Goal: Entertainment & Leisure: Browse casually

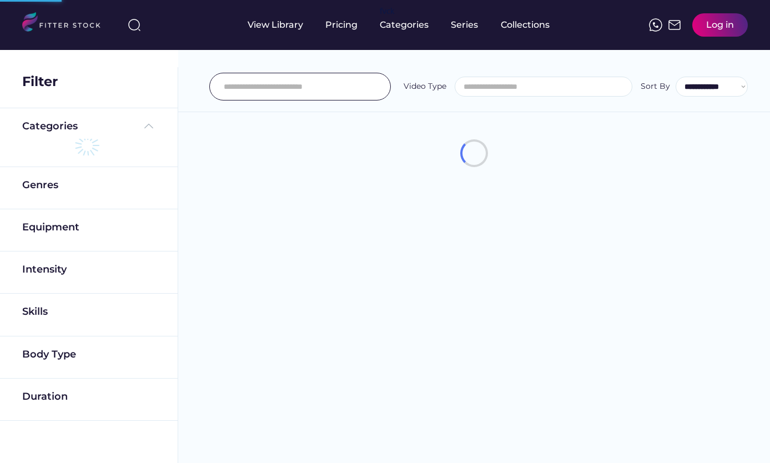
select select
select select "**********"
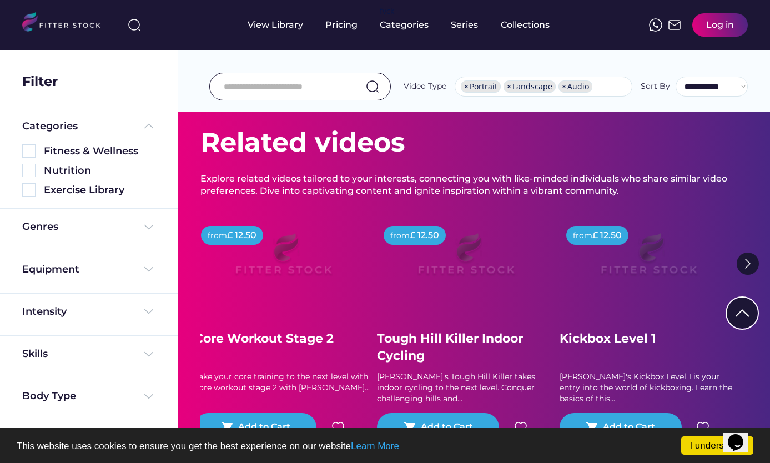
scroll to position [167, 0]
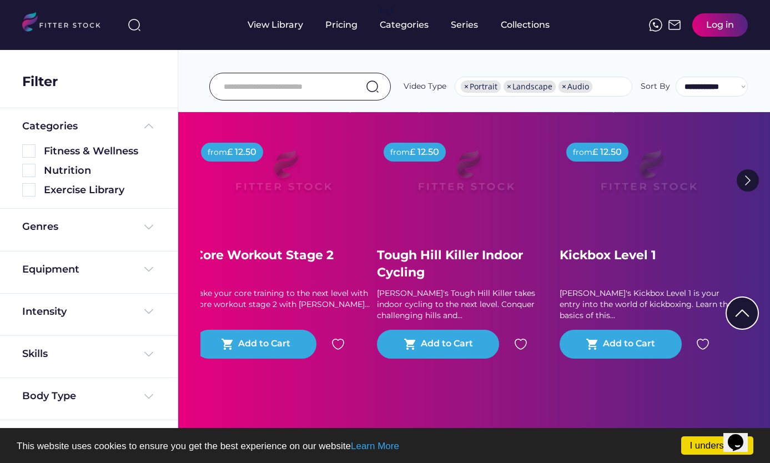
click at [143, 234] on div "Genres" at bounding box center [88, 229] width 133 height 19
click at [145, 229] on img at bounding box center [148, 226] width 13 height 13
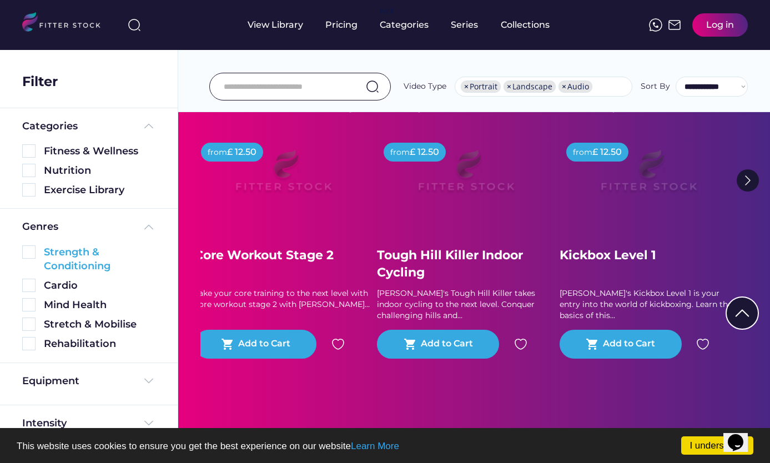
click at [28, 257] on img at bounding box center [28, 251] width 13 height 13
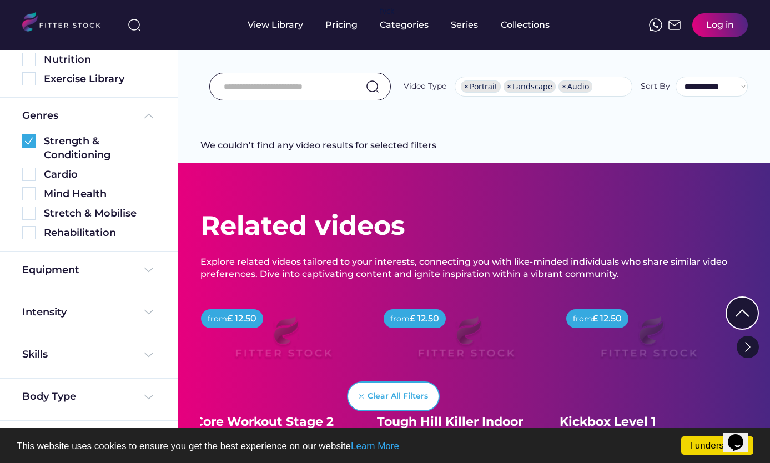
scroll to position [111, 0]
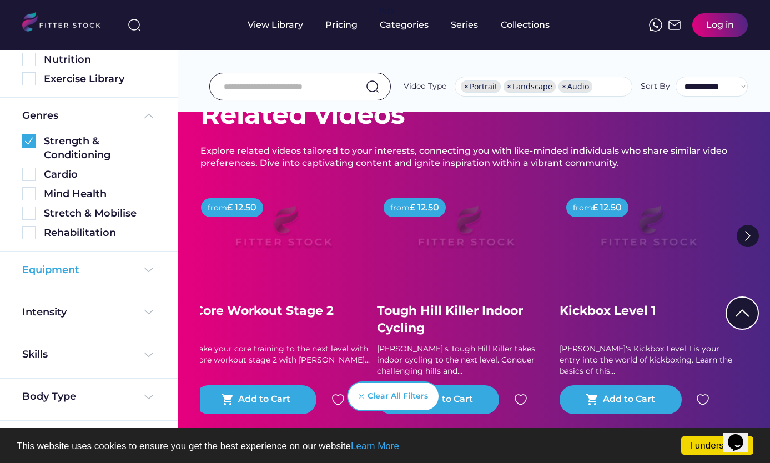
click at [142, 272] on img at bounding box center [148, 269] width 13 height 13
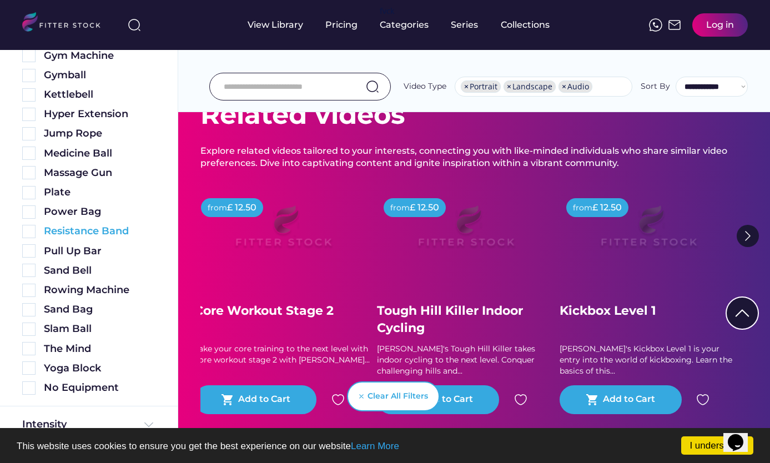
scroll to position [638, 0]
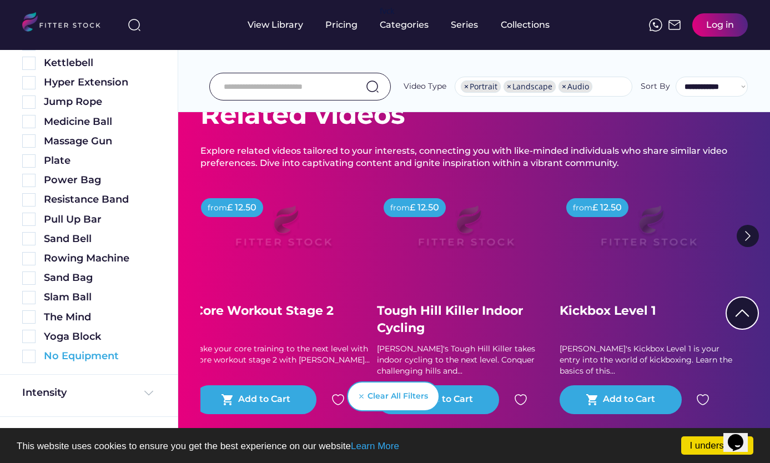
click at [27, 358] on img at bounding box center [28, 356] width 13 height 13
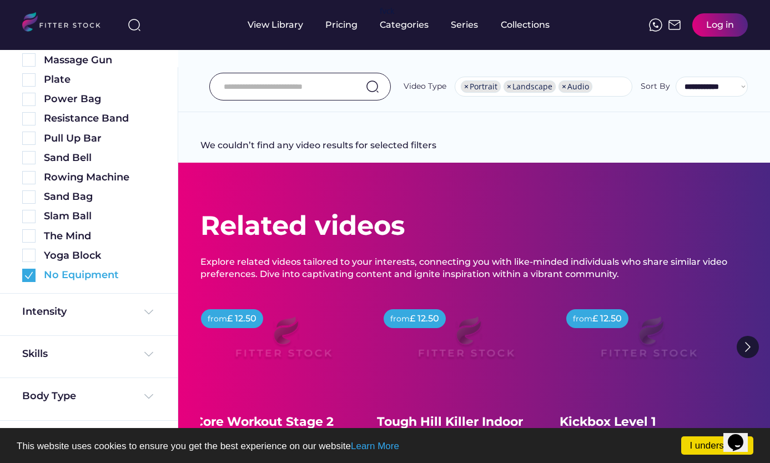
scroll to position [167, 0]
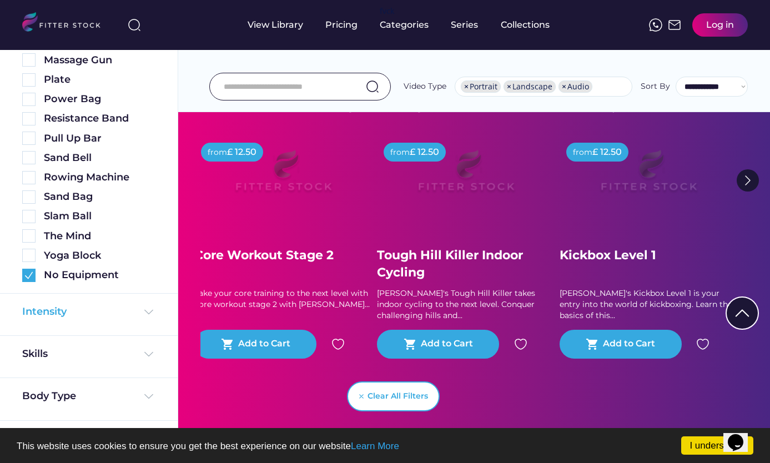
click at [149, 310] on img at bounding box center [148, 311] width 13 height 13
click at [29, 377] on img at bounding box center [28, 375] width 13 height 13
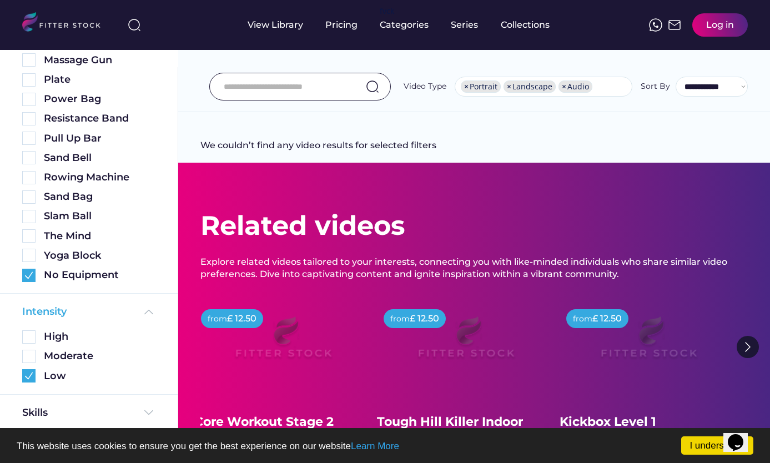
scroll to position [802, 0]
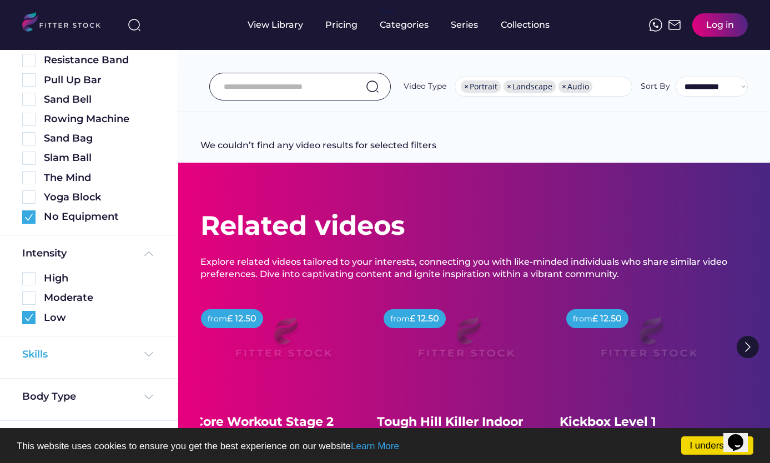
click at [147, 356] on img at bounding box center [148, 354] width 13 height 13
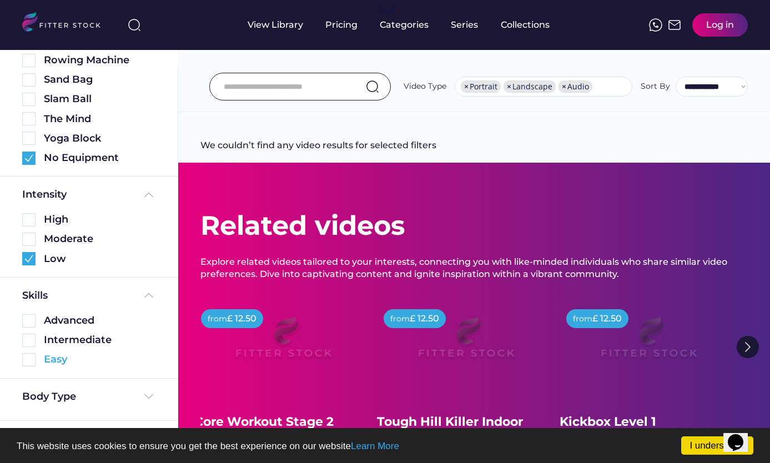
click at [30, 361] on img at bounding box center [28, 359] width 13 height 13
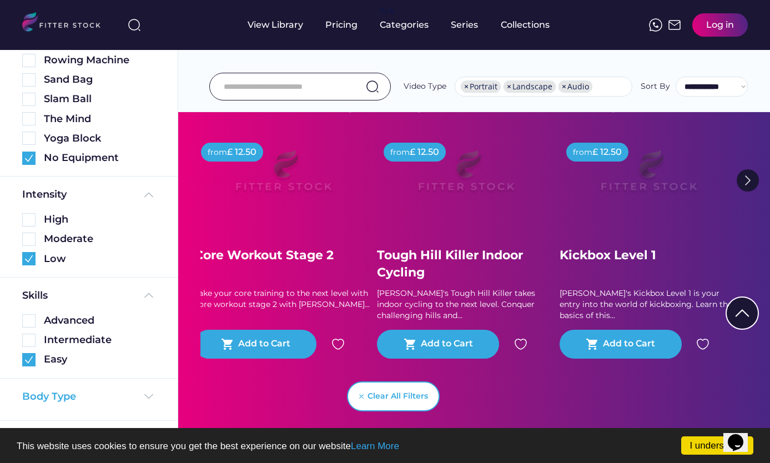
click at [144, 394] on img at bounding box center [148, 396] width 13 height 13
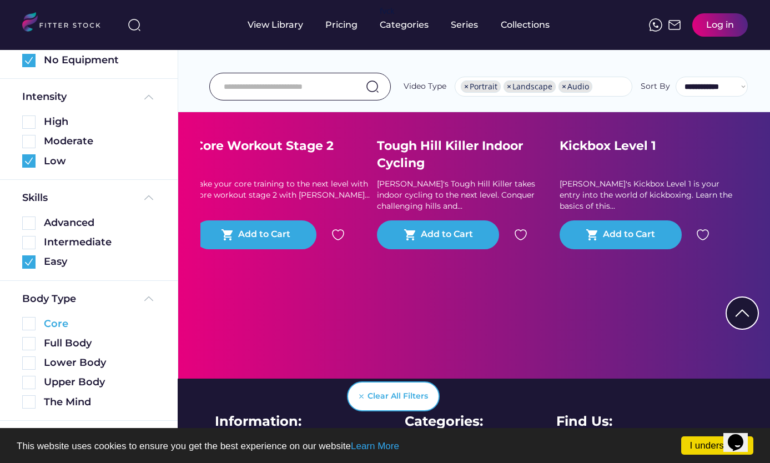
scroll to position [333, 0]
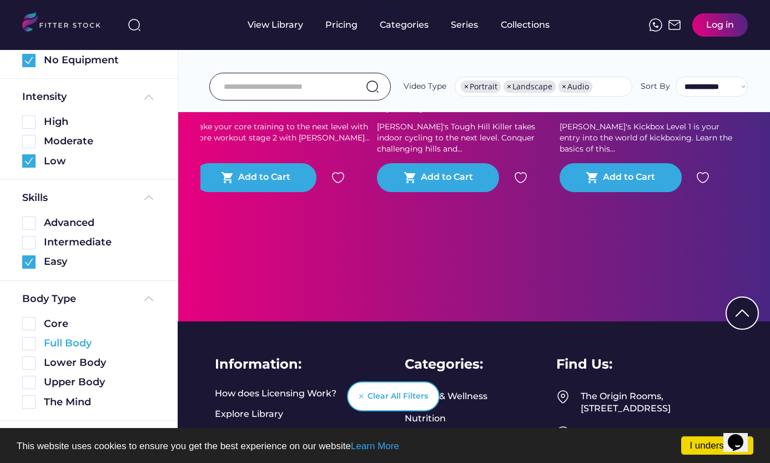
click at [31, 345] on img at bounding box center [28, 343] width 13 height 13
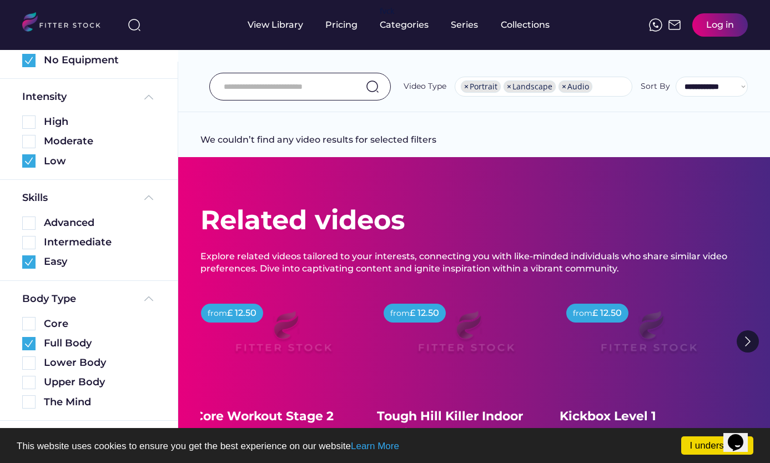
scroll to position [0, 0]
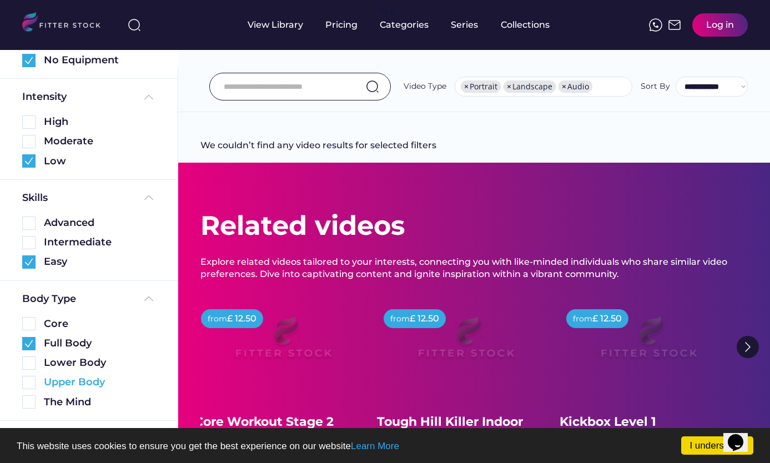
click at [29, 378] on img at bounding box center [28, 382] width 13 height 13
click at [28, 348] on img at bounding box center [28, 343] width 13 height 13
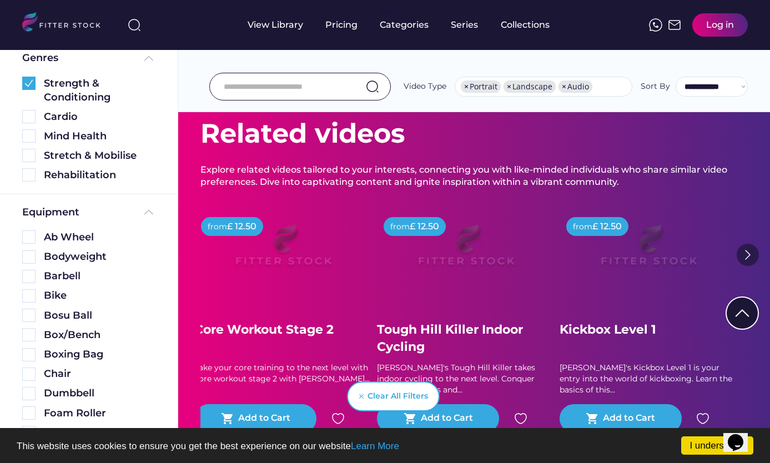
click at [749, 253] on img at bounding box center [748, 255] width 22 height 22
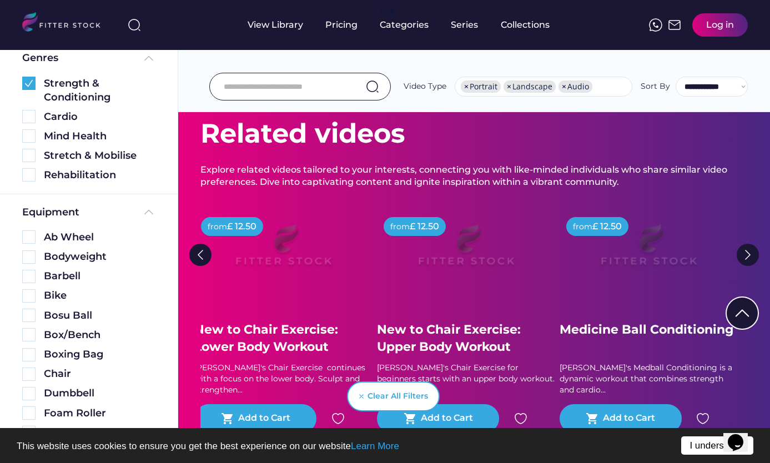
click at [694, 444] on link "I understand!" at bounding box center [717, 445] width 72 height 18
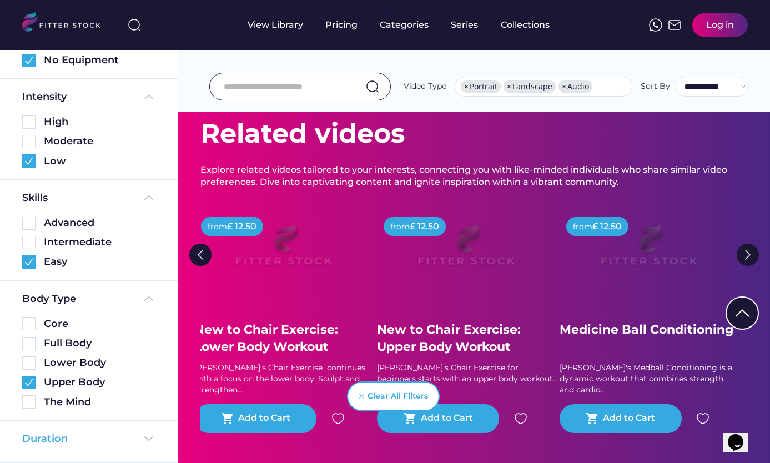
click at [143, 436] on img at bounding box center [148, 438] width 13 height 13
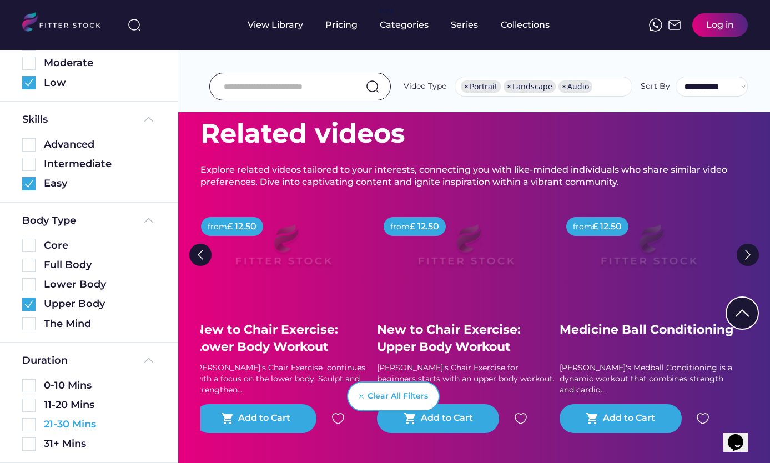
click at [29, 426] on img at bounding box center [28, 424] width 13 height 13
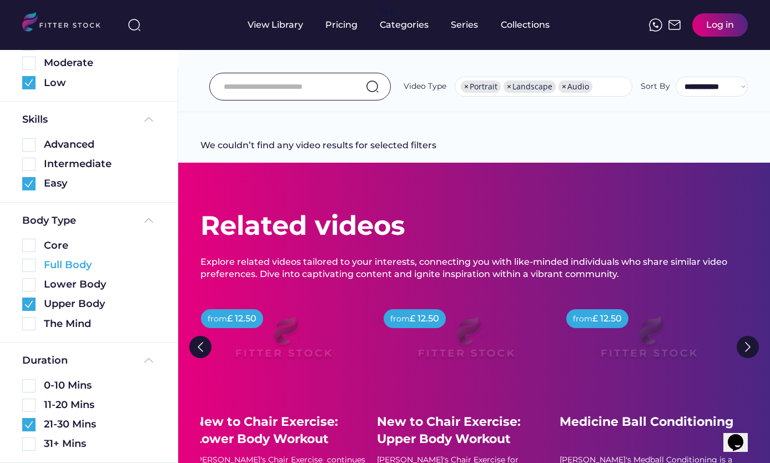
click at [30, 263] on img at bounding box center [28, 265] width 13 height 13
click at [28, 303] on img at bounding box center [28, 304] width 13 height 13
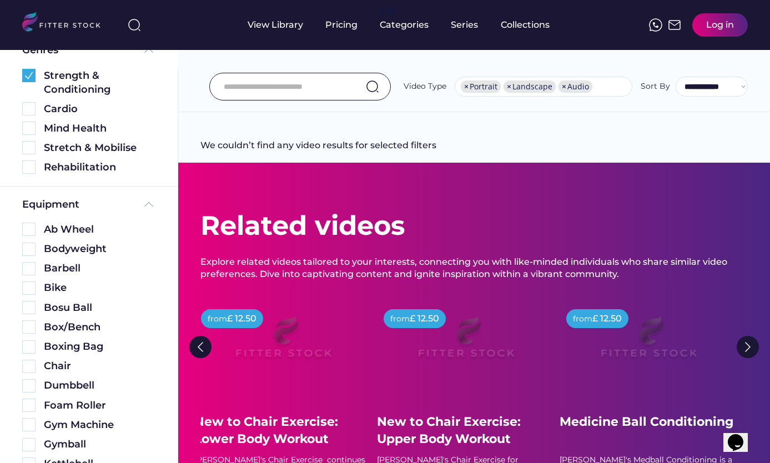
scroll to position [172, 0]
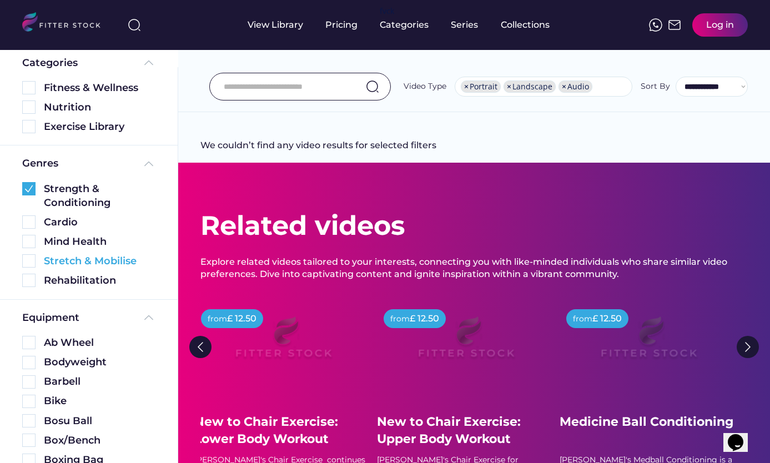
click at [26, 263] on img at bounding box center [28, 260] width 13 height 13
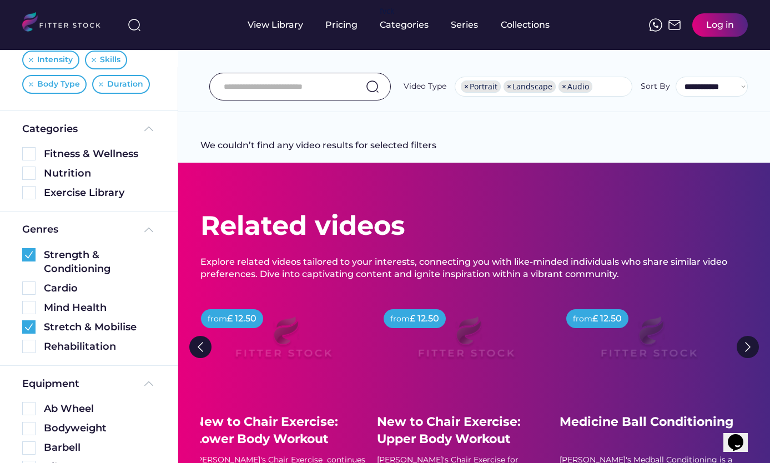
scroll to position [6, 0]
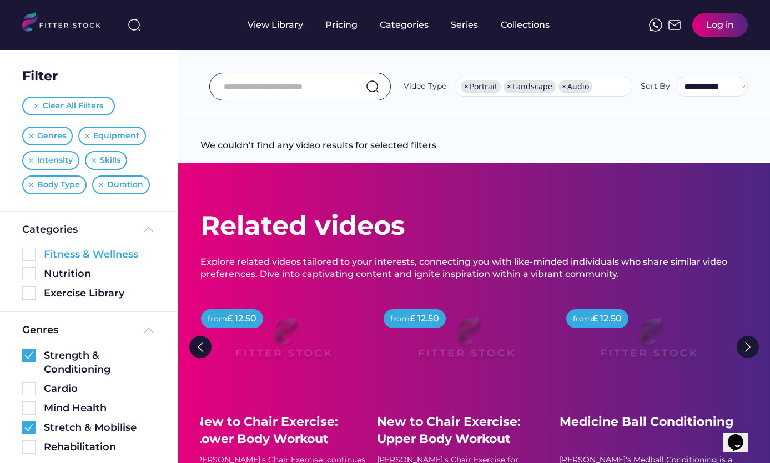
click at [28, 256] on img at bounding box center [28, 254] width 13 height 13
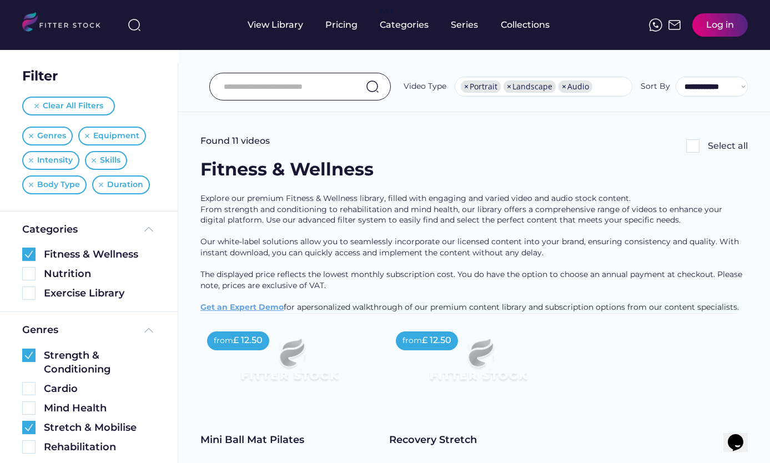
scroll to position [111, 0]
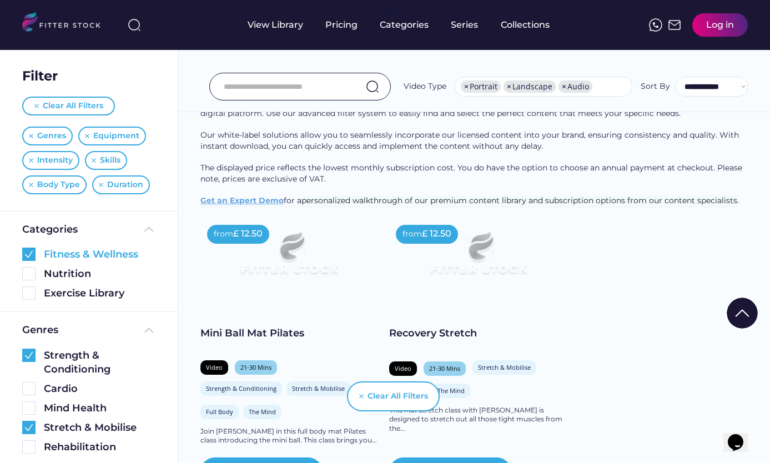
click at [28, 248] on img at bounding box center [28, 254] width 13 height 13
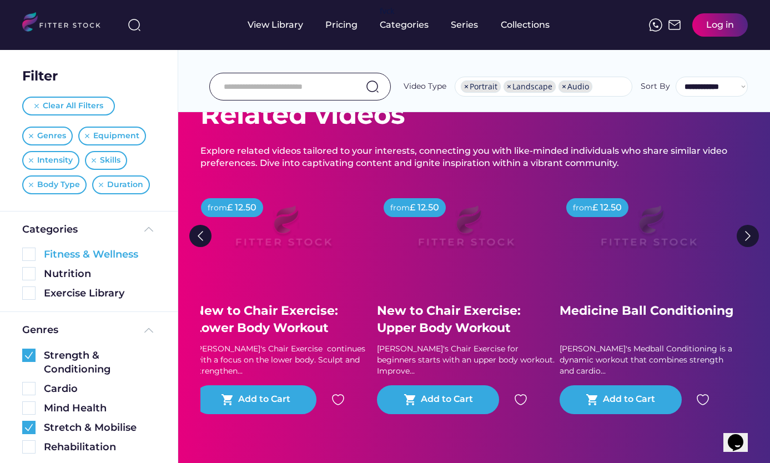
scroll to position [0, 0]
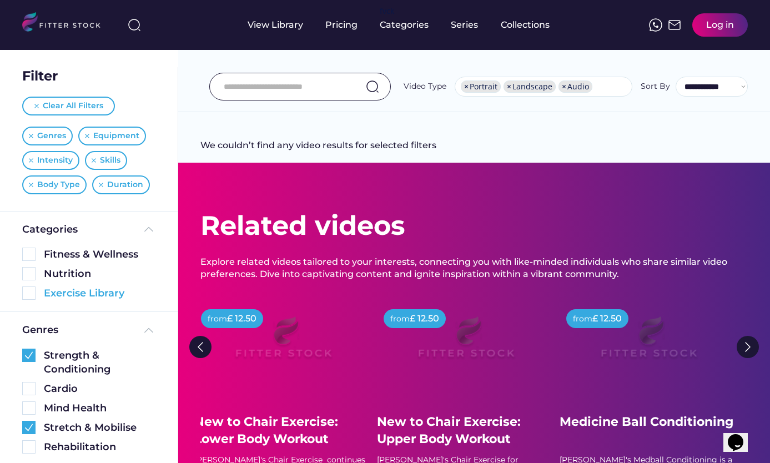
click at [31, 293] on img at bounding box center [28, 293] width 13 height 13
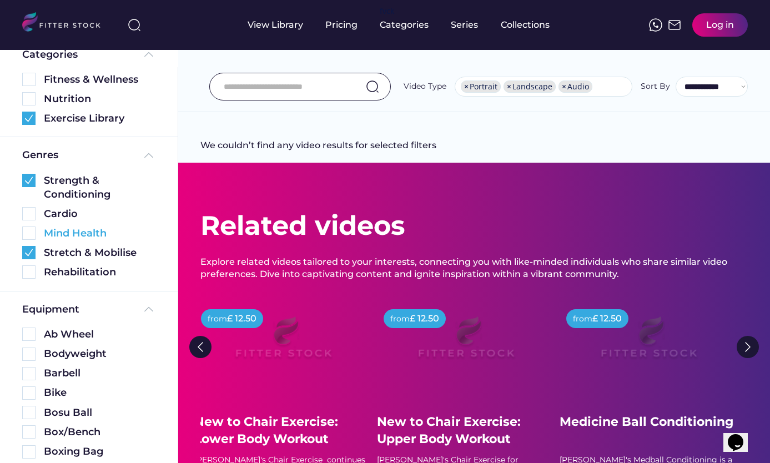
scroll to position [283, 0]
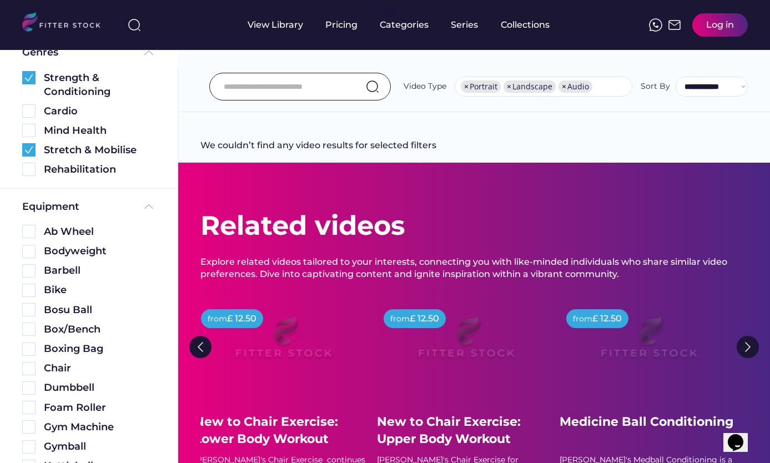
click at [466, 88] on span "×" at bounding box center [466, 87] width 4 height 8
click at [469, 89] on span "×" at bounding box center [466, 87] width 4 height 8
select select "*****"
click at [468, 88] on span "×" at bounding box center [466, 87] width 4 height 8
select select
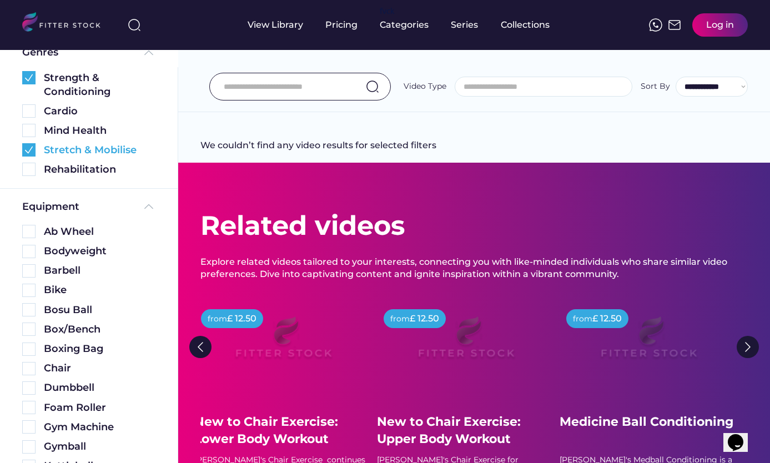
click at [30, 152] on img at bounding box center [28, 149] width 13 height 13
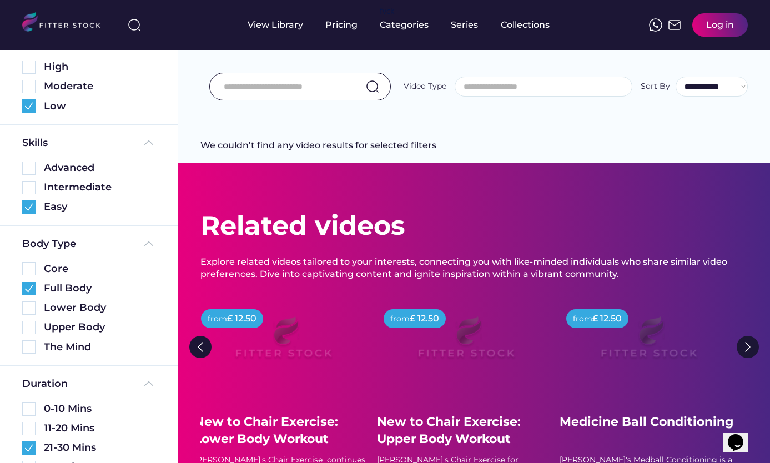
scroll to position [1061, 0]
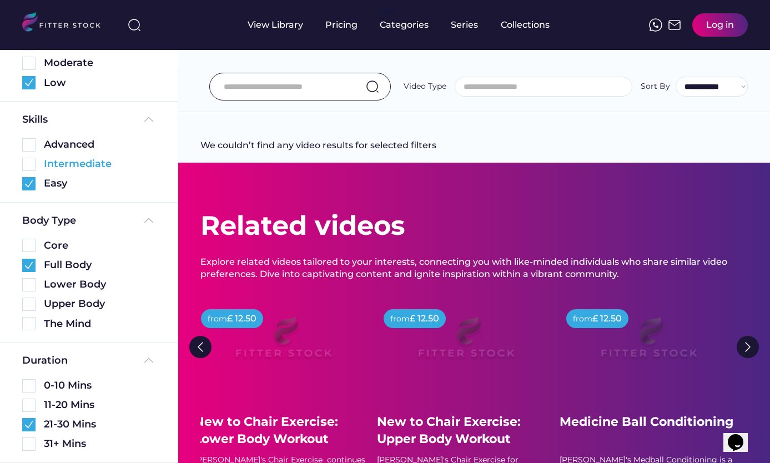
click at [30, 163] on img at bounding box center [28, 164] width 13 height 13
click at [29, 285] on img at bounding box center [28, 284] width 13 height 13
click at [29, 305] on img at bounding box center [28, 304] width 13 height 13
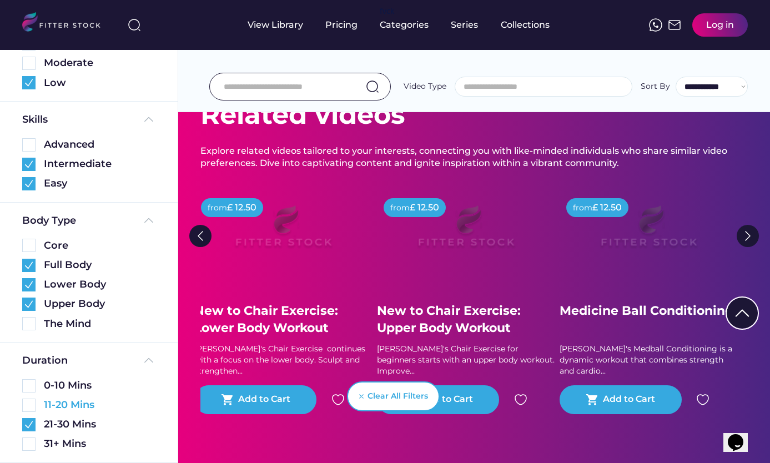
click at [31, 406] on img at bounding box center [28, 405] width 13 height 13
click at [750, 232] on img at bounding box center [748, 236] width 22 height 22
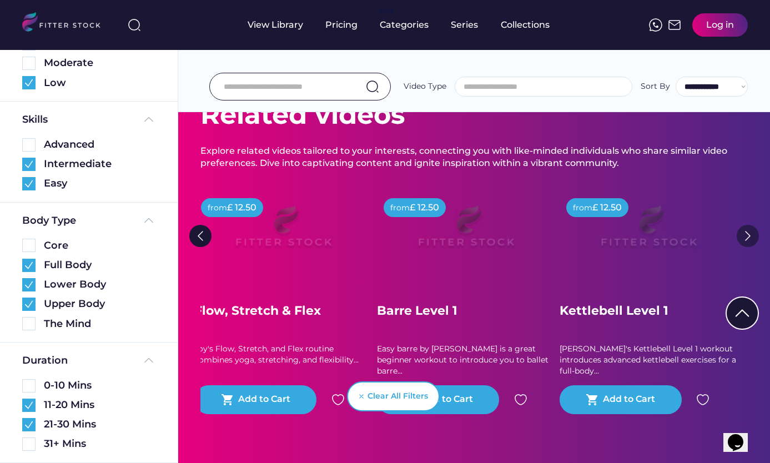
click at [752, 233] on img at bounding box center [748, 236] width 22 height 22
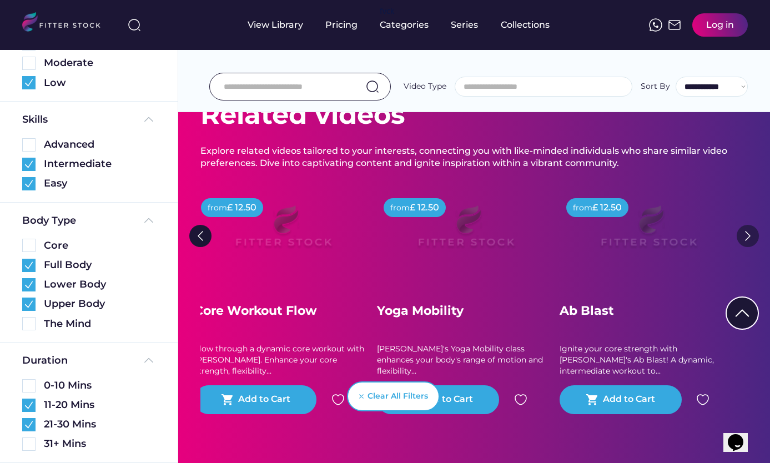
click at [750, 236] on img at bounding box center [748, 236] width 22 height 22
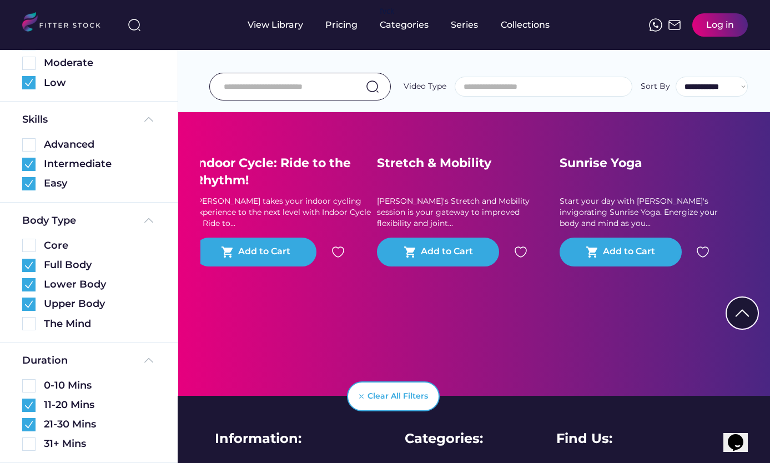
scroll to position [0, 0]
